Goal: Task Accomplishment & Management: Manage account settings

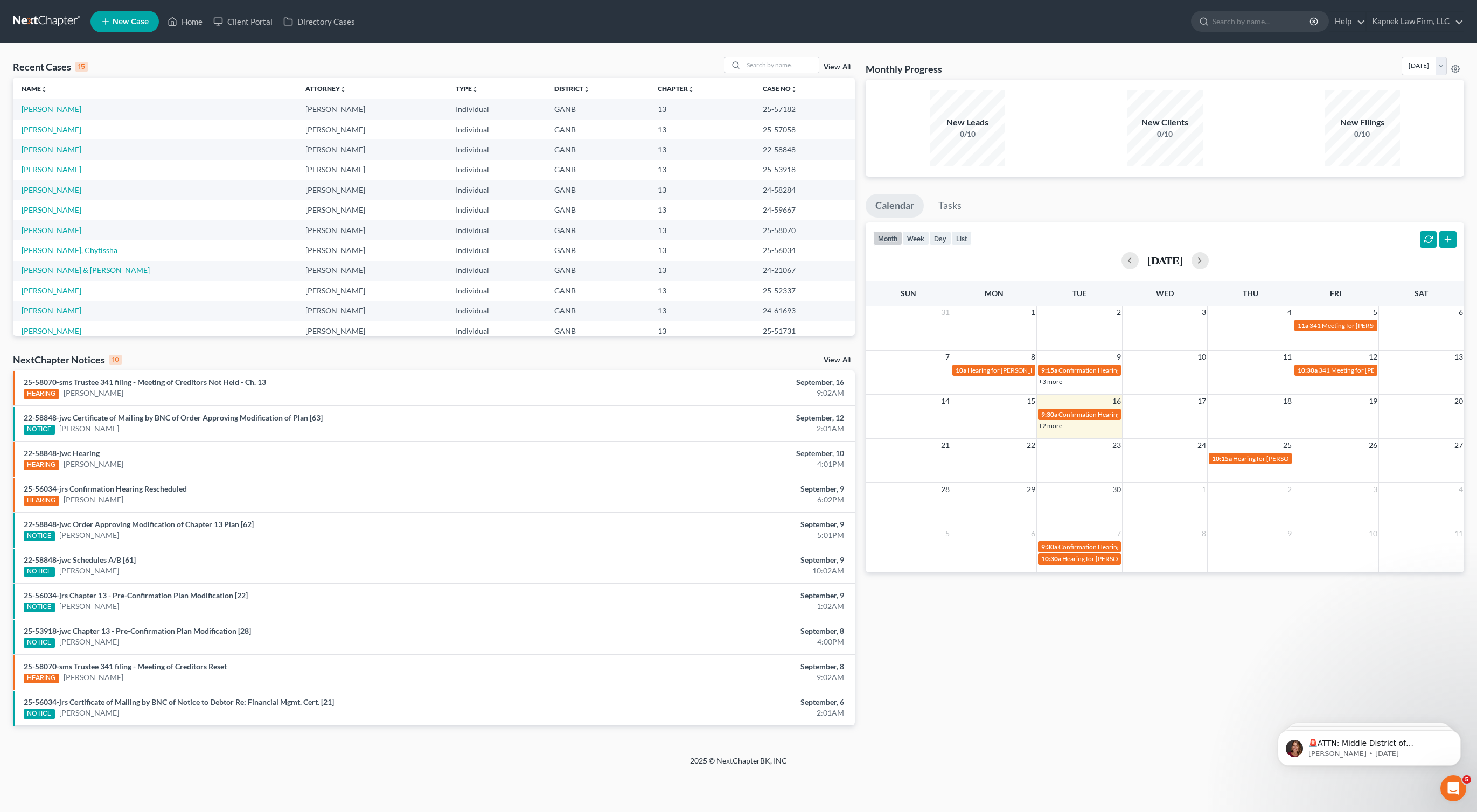
click at [64, 232] on link "[PERSON_NAME]" at bounding box center [52, 230] width 60 height 9
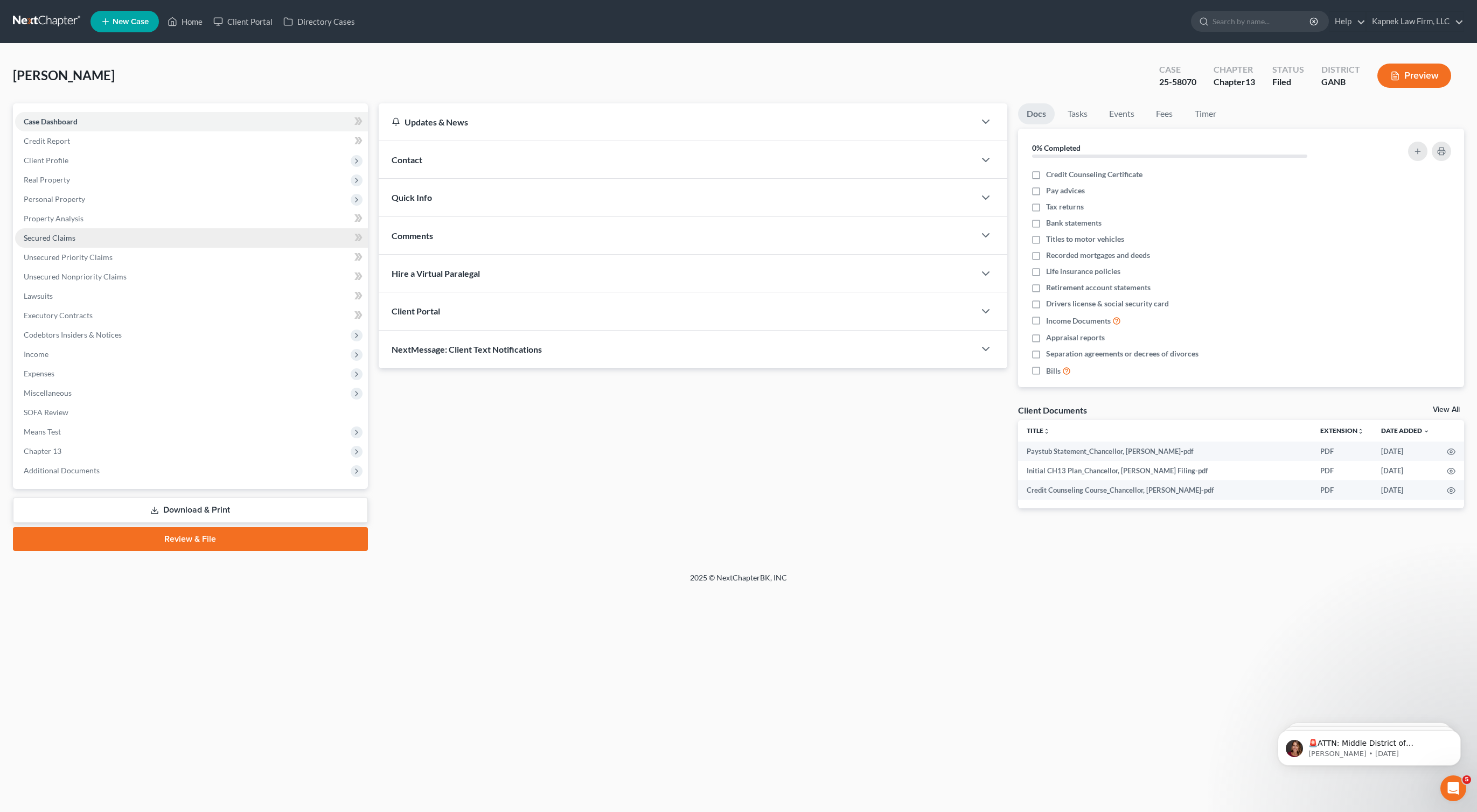
click at [161, 240] on link "Secured Claims" at bounding box center [191, 238] width 353 height 19
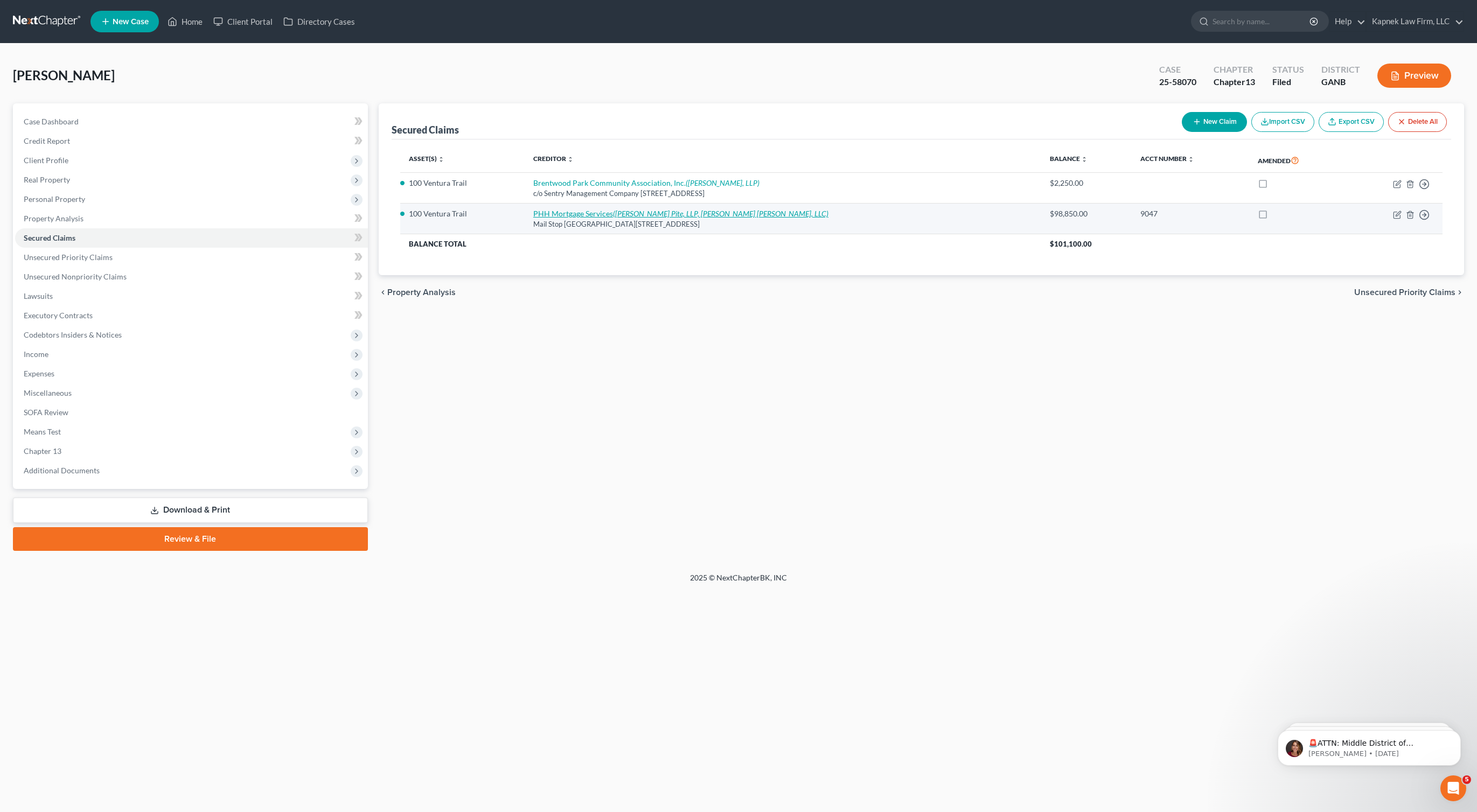
click at [623, 212] on icon "([PERSON_NAME] Pite, LLP, [PERSON_NAME] [PERSON_NAME], LLC)" at bounding box center [721, 214] width 216 height 9
select select "33"
select select "0"
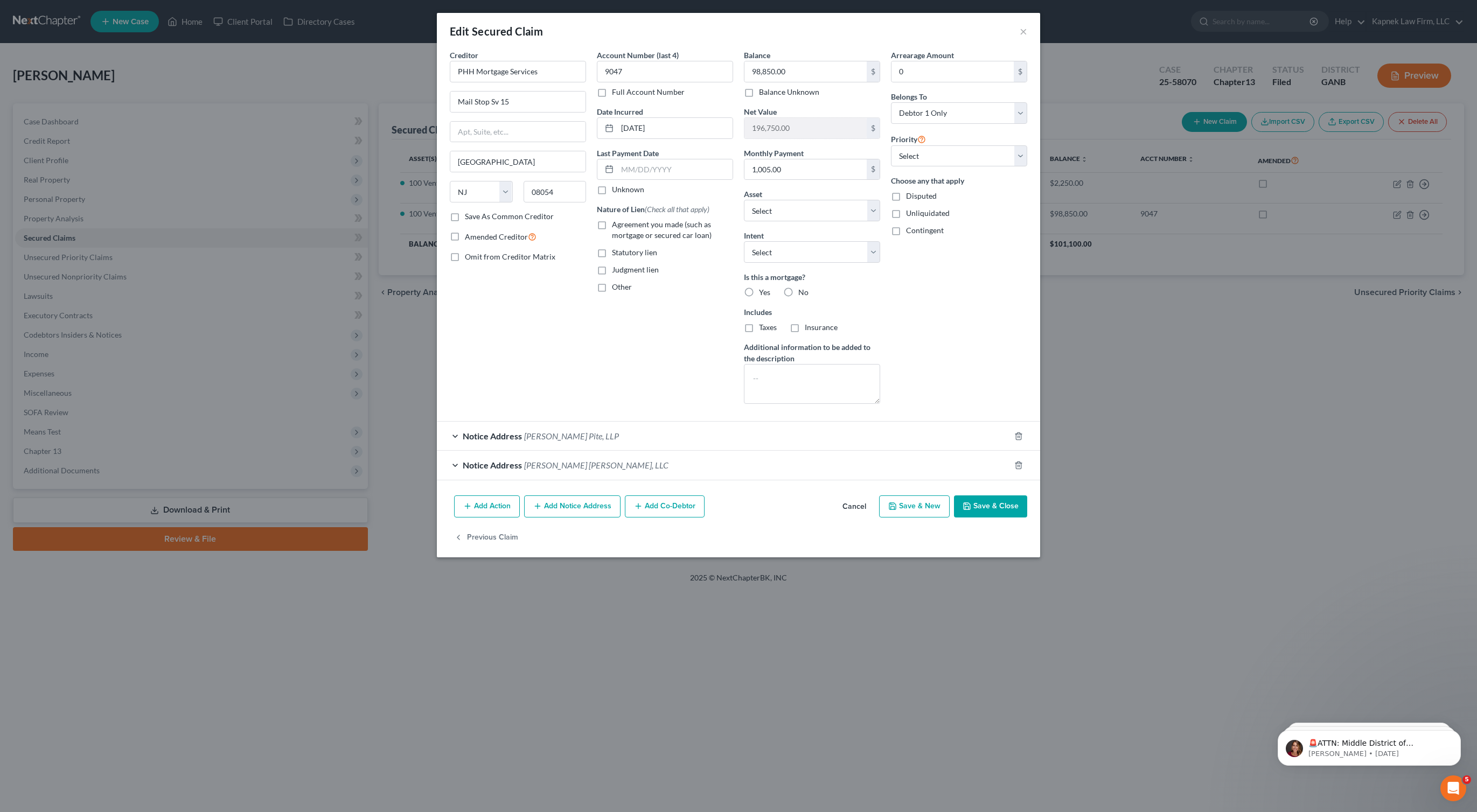
click at [454, 434] on div "Notice Address [PERSON_NAME][GEOGRAPHIC_DATA]" at bounding box center [724, 436] width 573 height 29
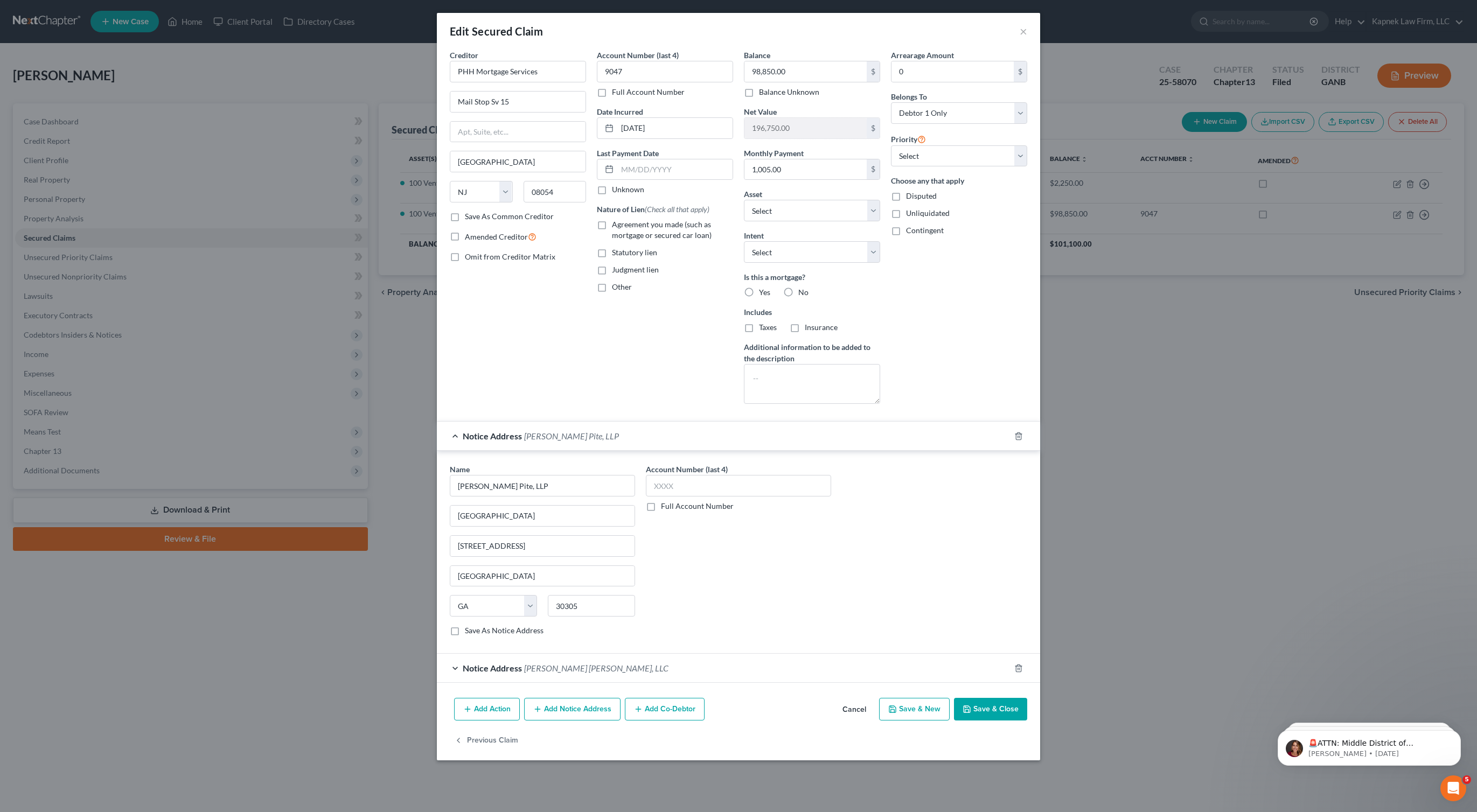
click at [454, 434] on div "Notice Address [PERSON_NAME][GEOGRAPHIC_DATA]" at bounding box center [724, 436] width 573 height 29
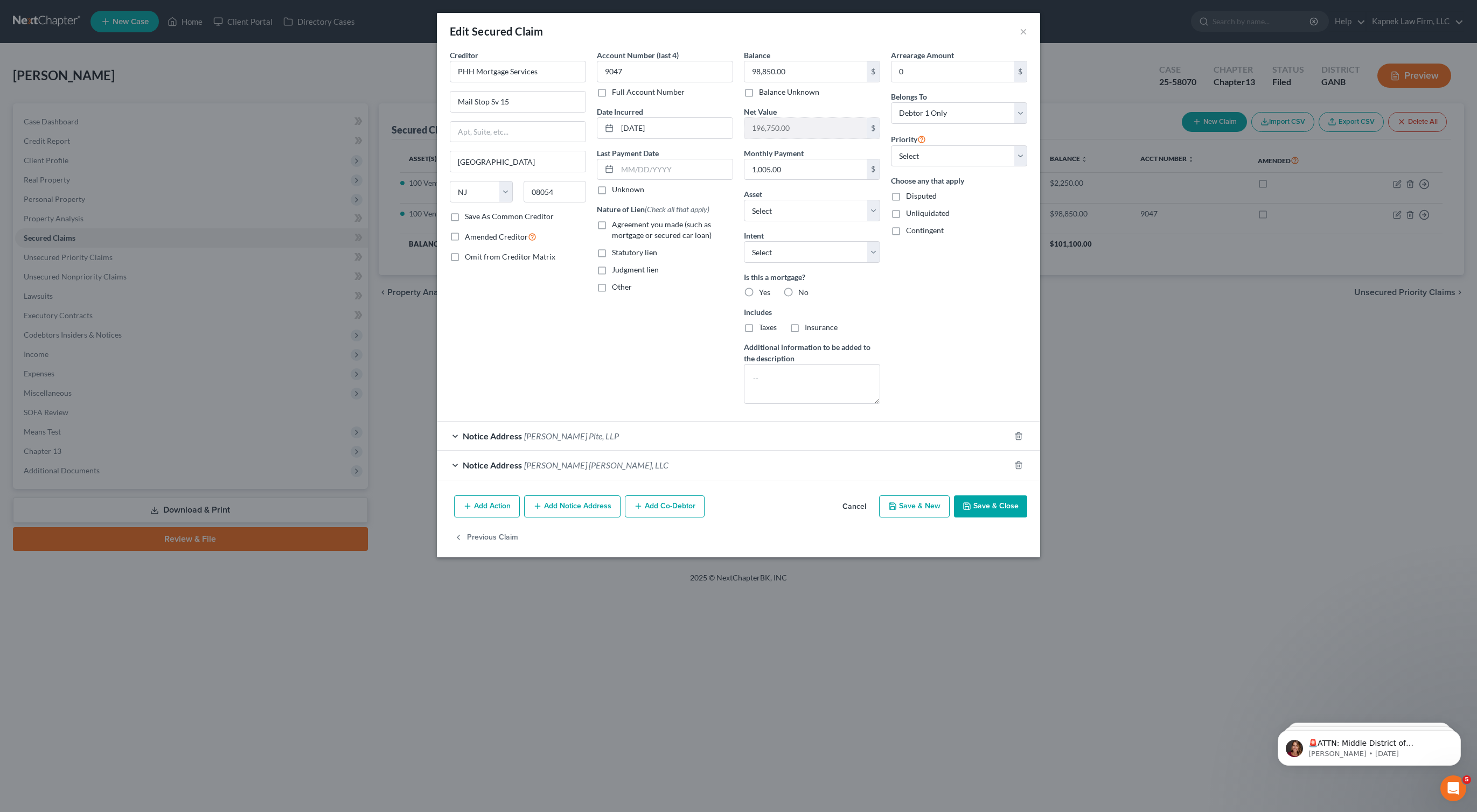
click at [625, 669] on div "Edit Secured Claim × Creditor * PHH Mortgage Services Mail Stop [GEOGRAPHIC_DAT…" at bounding box center [739, 406] width 1477 height 812
click at [1021, 33] on button "×" at bounding box center [1023, 31] width 7 height 13
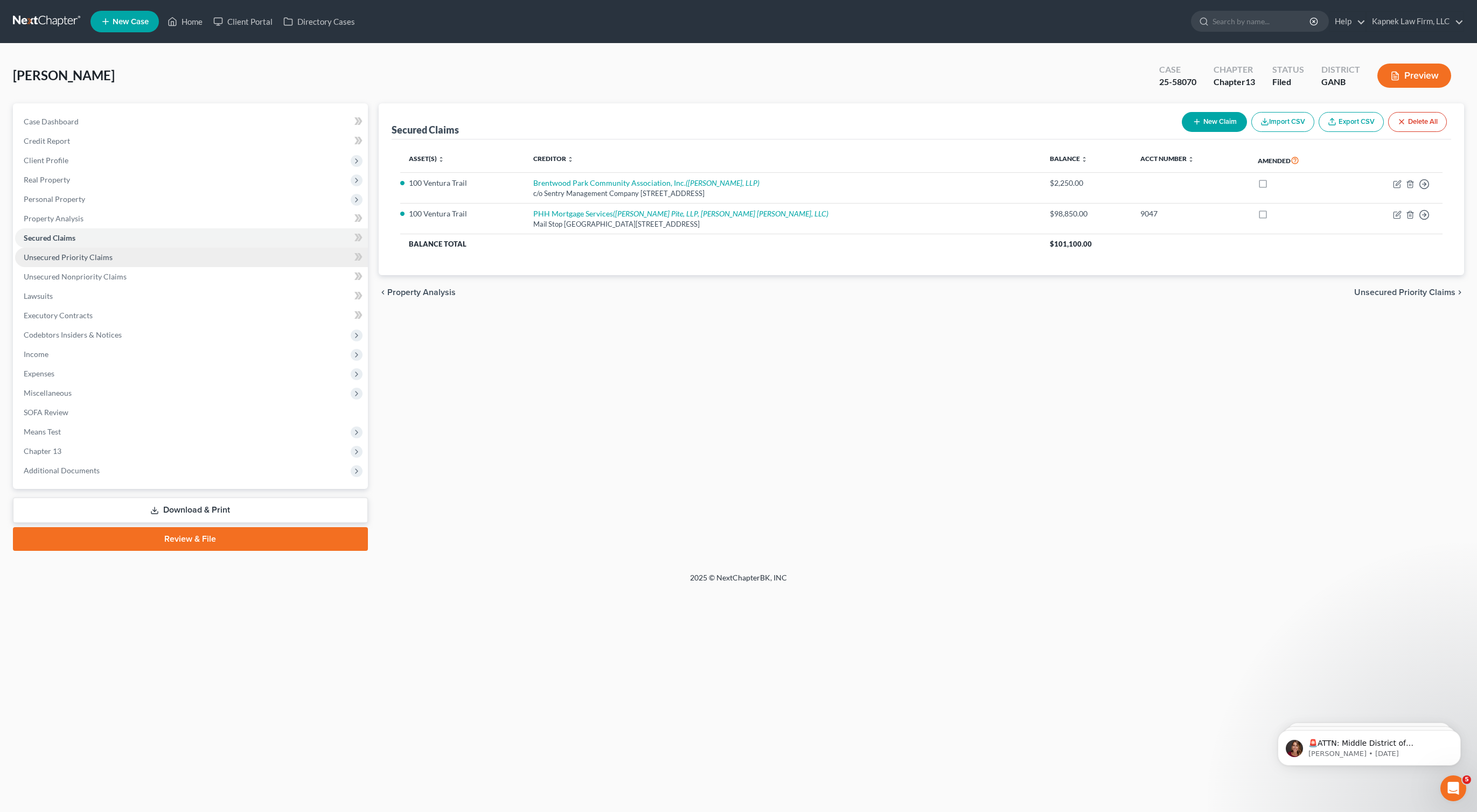
click at [160, 254] on link "Unsecured Priority Claims" at bounding box center [191, 257] width 353 height 19
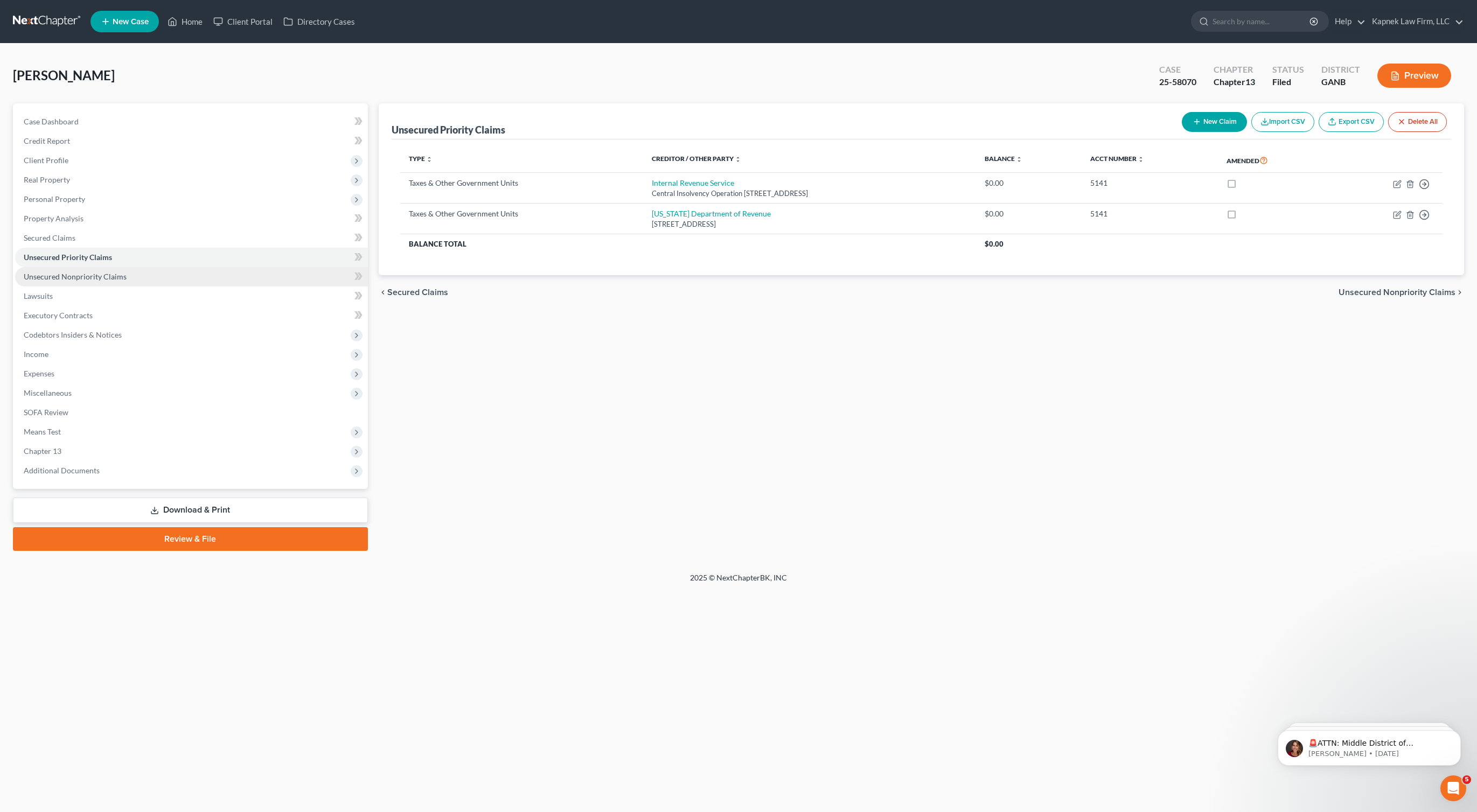
click at [192, 275] on link "Unsecured Nonpriority Claims" at bounding box center [191, 277] width 353 height 19
